Goal: Navigation & Orientation: Go to known website

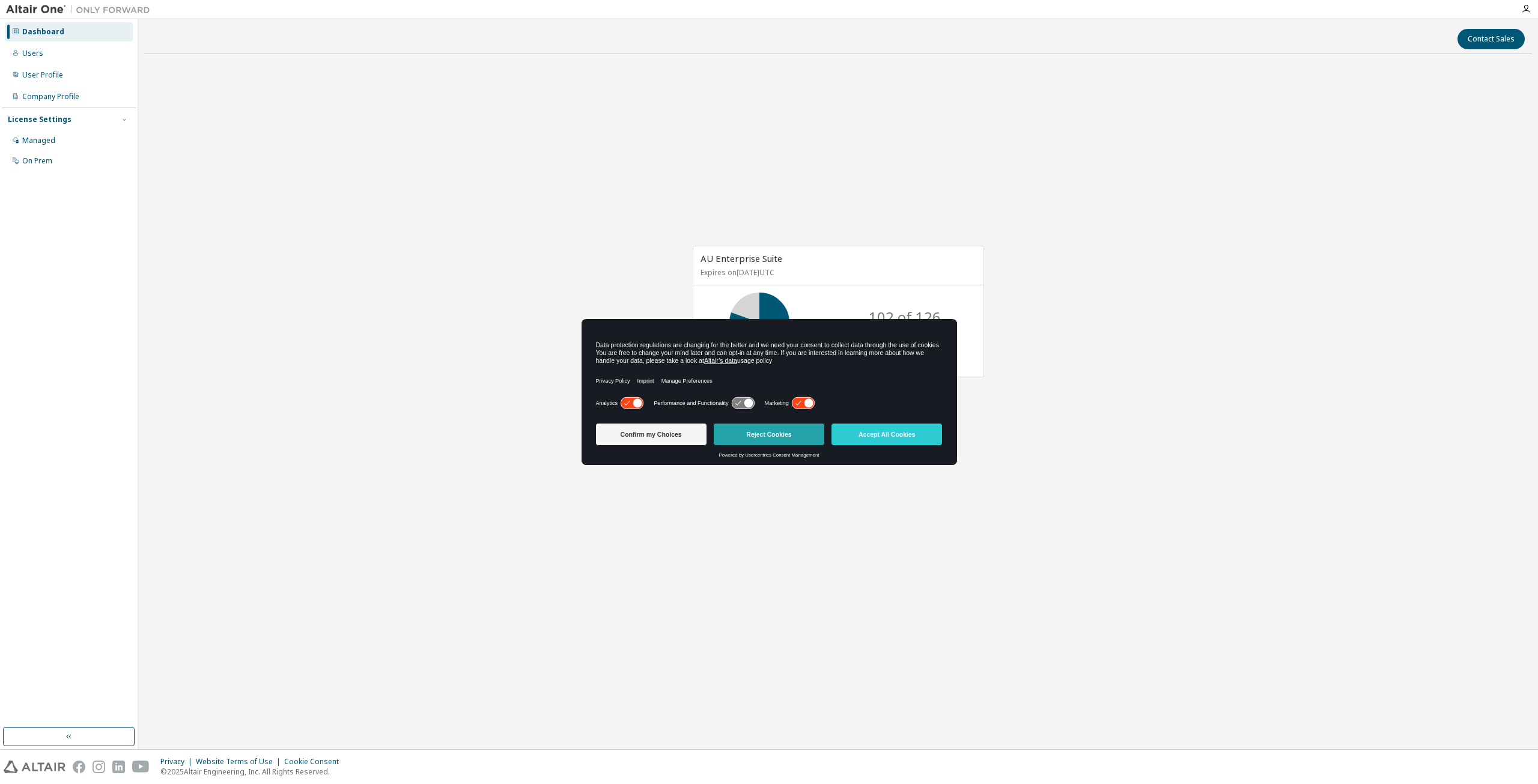
click at [776, 437] on button "Reject Cookies" at bounding box center [769, 435] width 111 height 22
